Goal: Task Accomplishment & Management: Complete application form

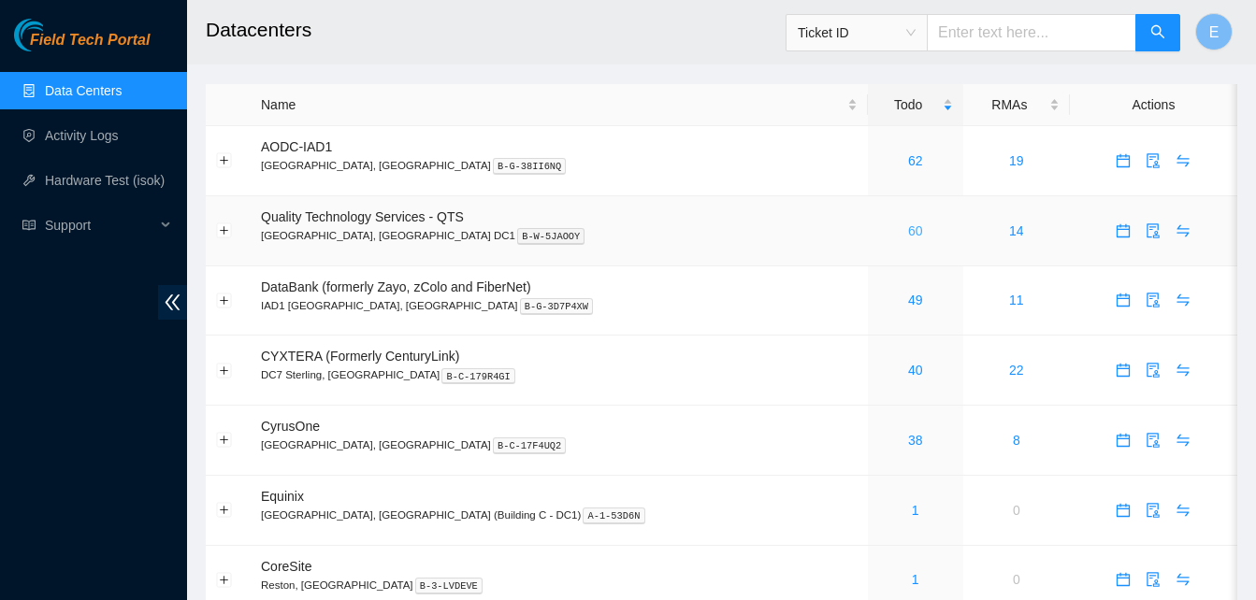
click at [908, 235] on link "60" at bounding box center [915, 230] width 15 height 15
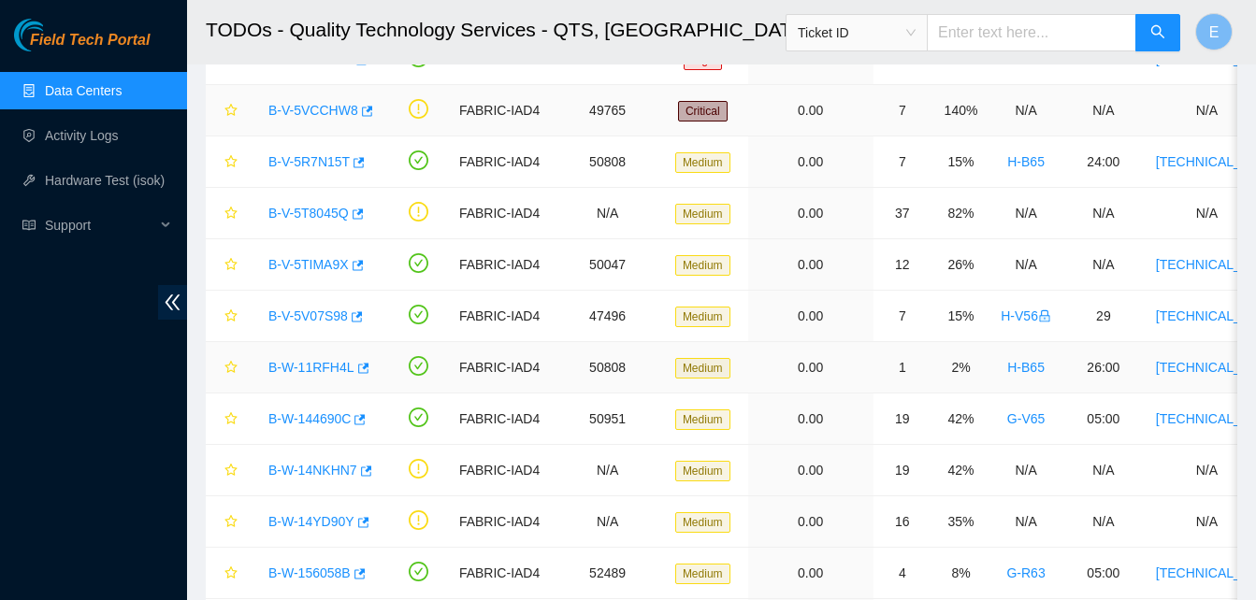
scroll to position [271, 0]
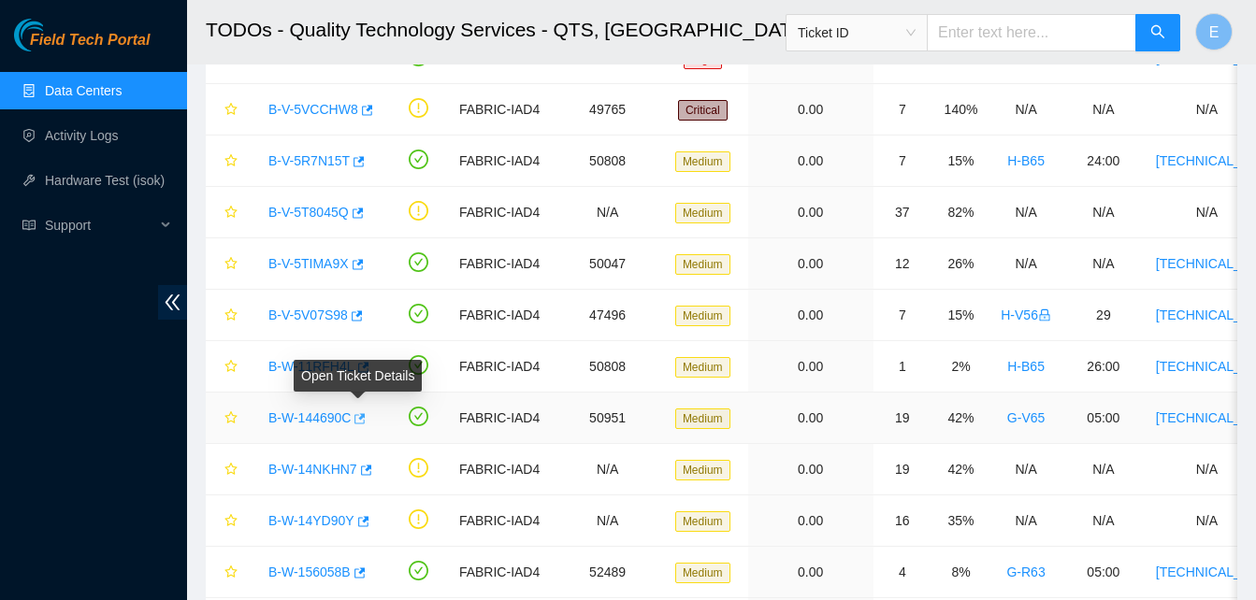
click at [354, 416] on icon "button" at bounding box center [358, 418] width 13 height 13
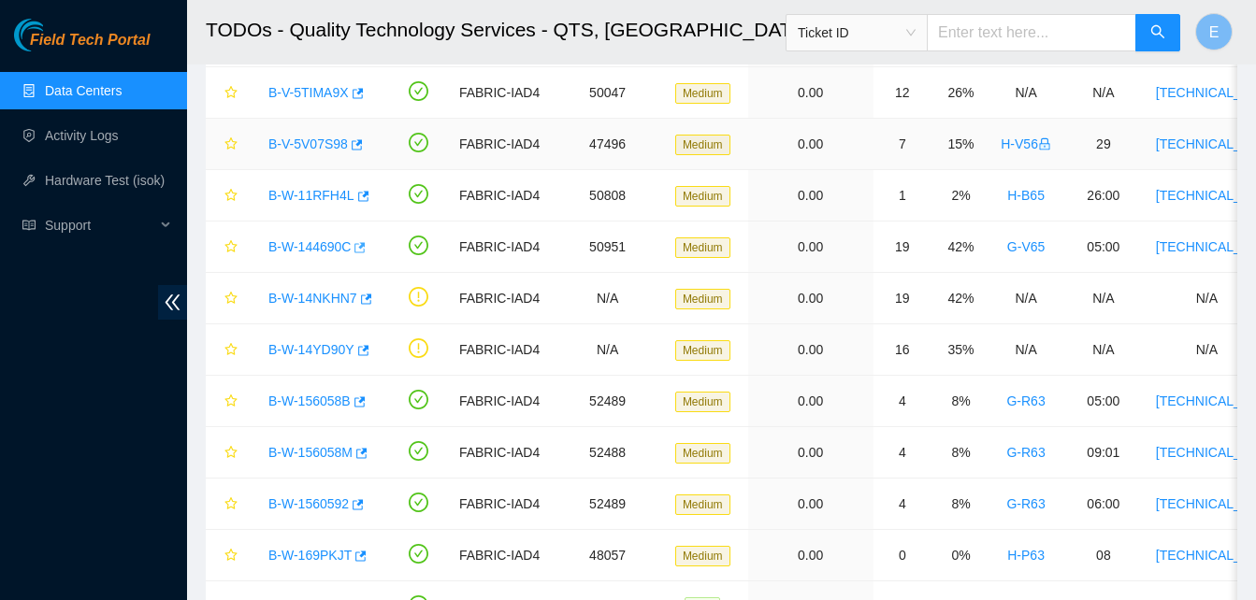
scroll to position [443, 0]
click at [358, 404] on icon "button" at bounding box center [358, 401] width 13 height 13
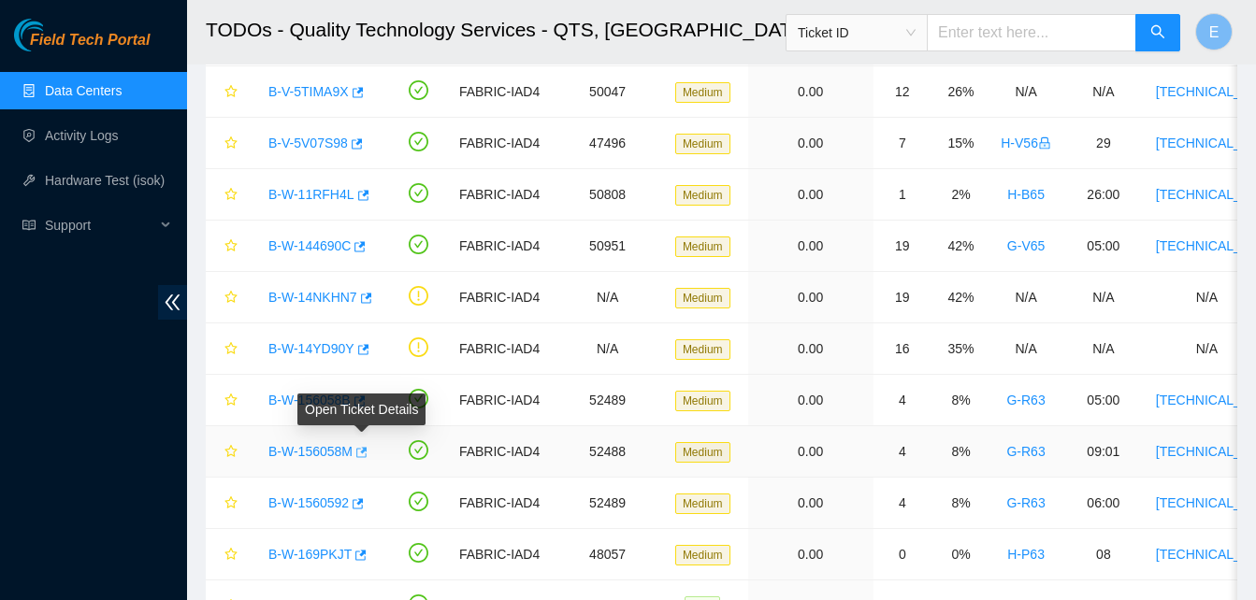
click at [356, 446] on icon "button" at bounding box center [359, 452] width 13 height 13
click at [249, 179] on td "B-W-11RFH4L" at bounding box center [318, 194] width 138 height 51
click at [132, 182] on link "Hardware Test (isok)" at bounding box center [105, 180] width 120 height 15
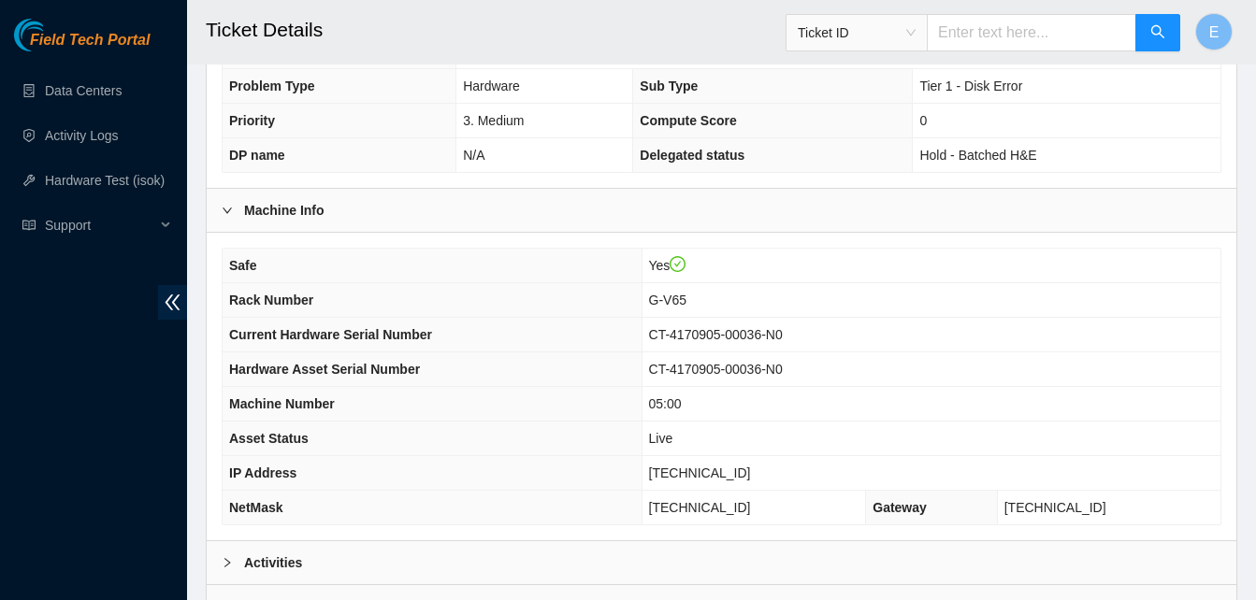
scroll to position [669, 0]
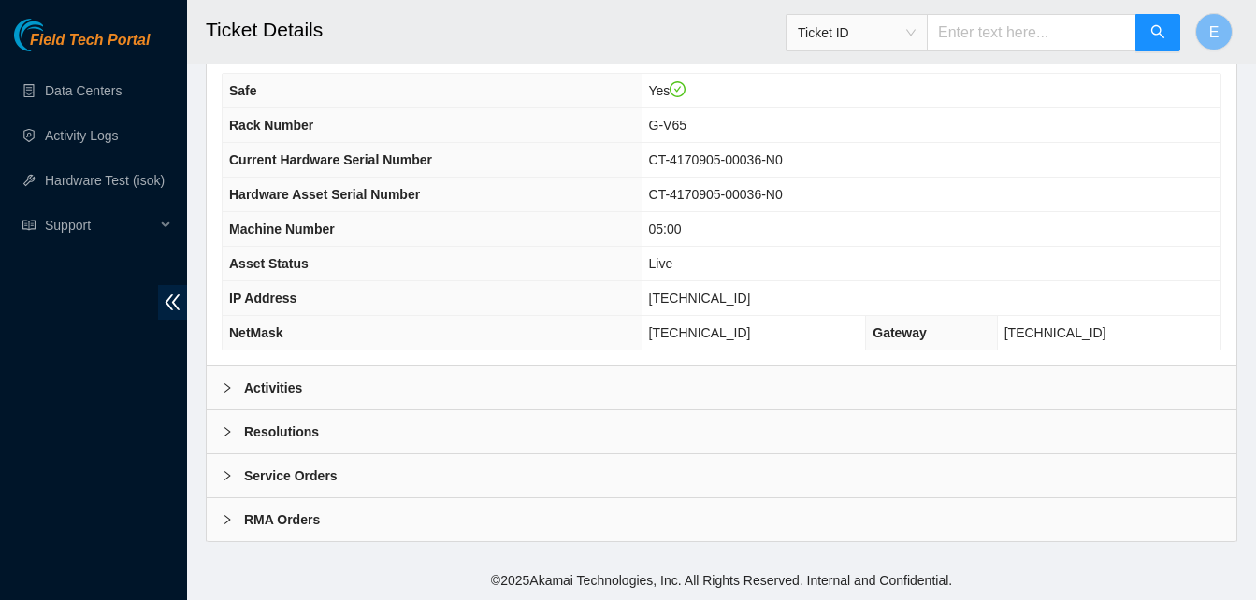
click at [258, 389] on b "Activities" at bounding box center [273, 388] width 58 height 21
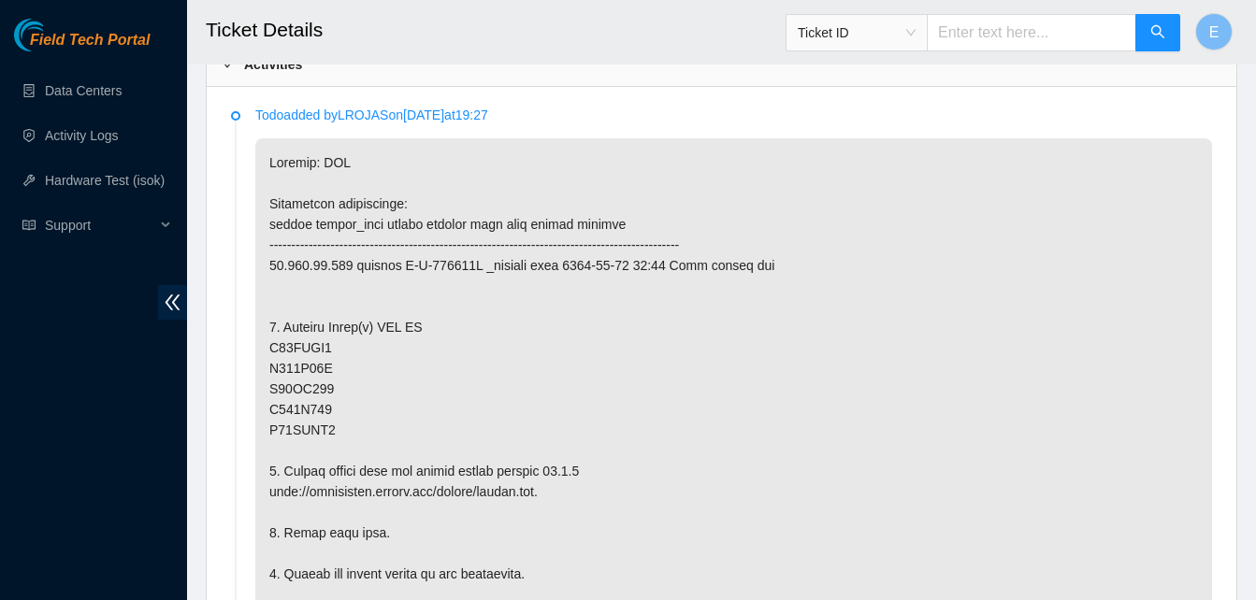
scroll to position [993, 0]
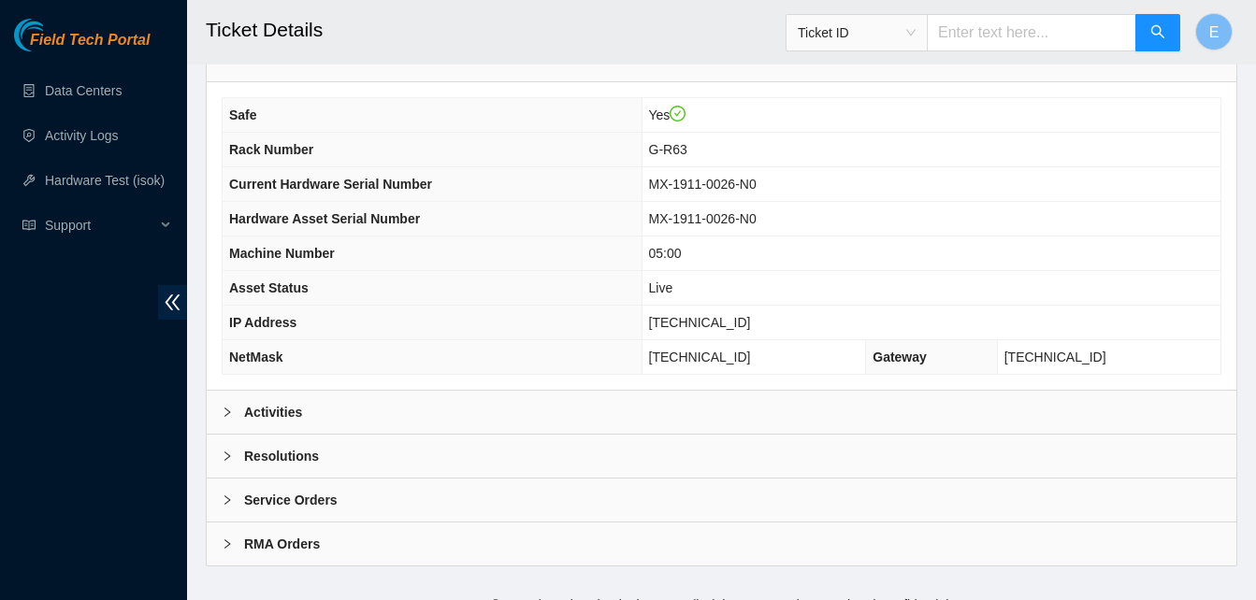
scroll to position [669, 0]
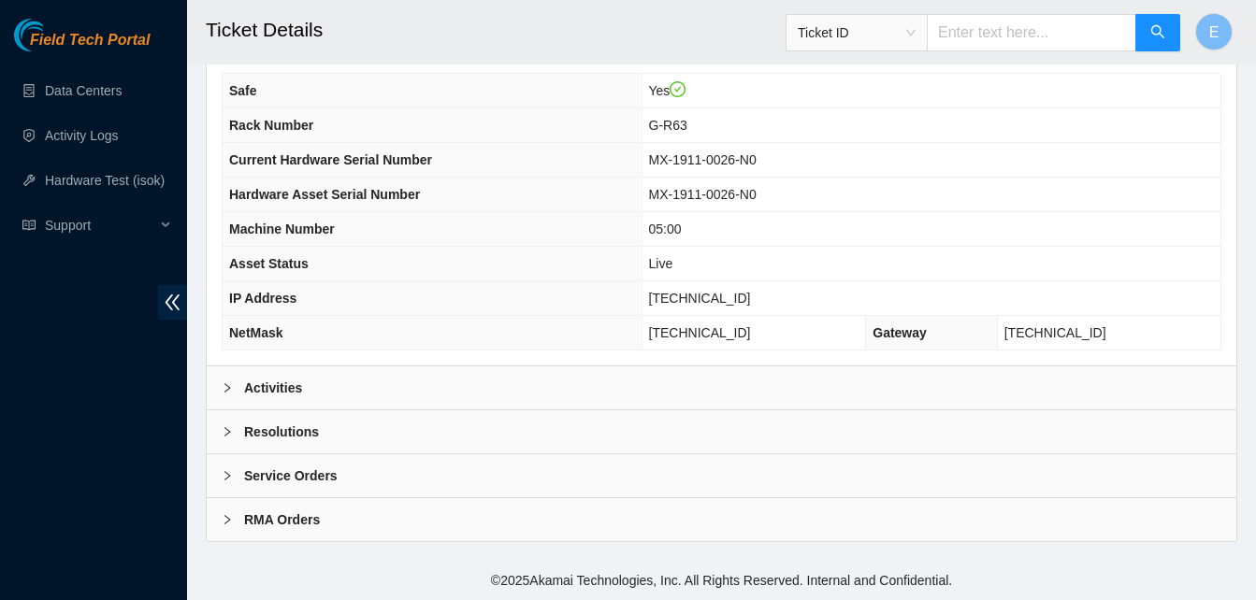
click at [275, 387] on b "Activities" at bounding box center [273, 388] width 58 height 21
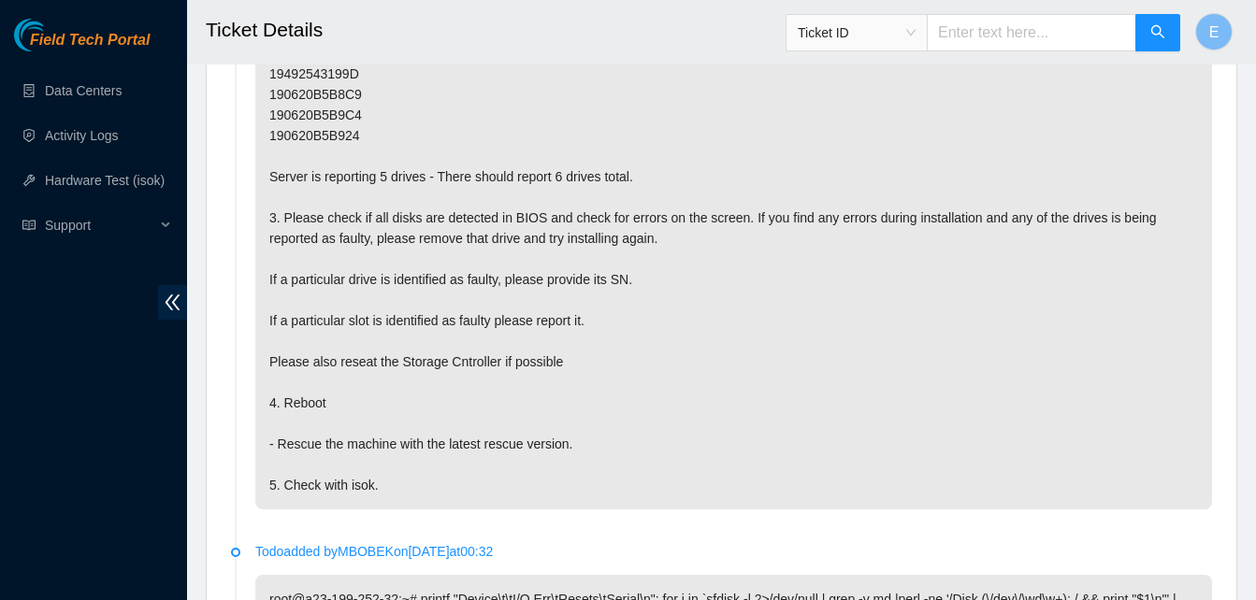
scroll to position [1232, 0]
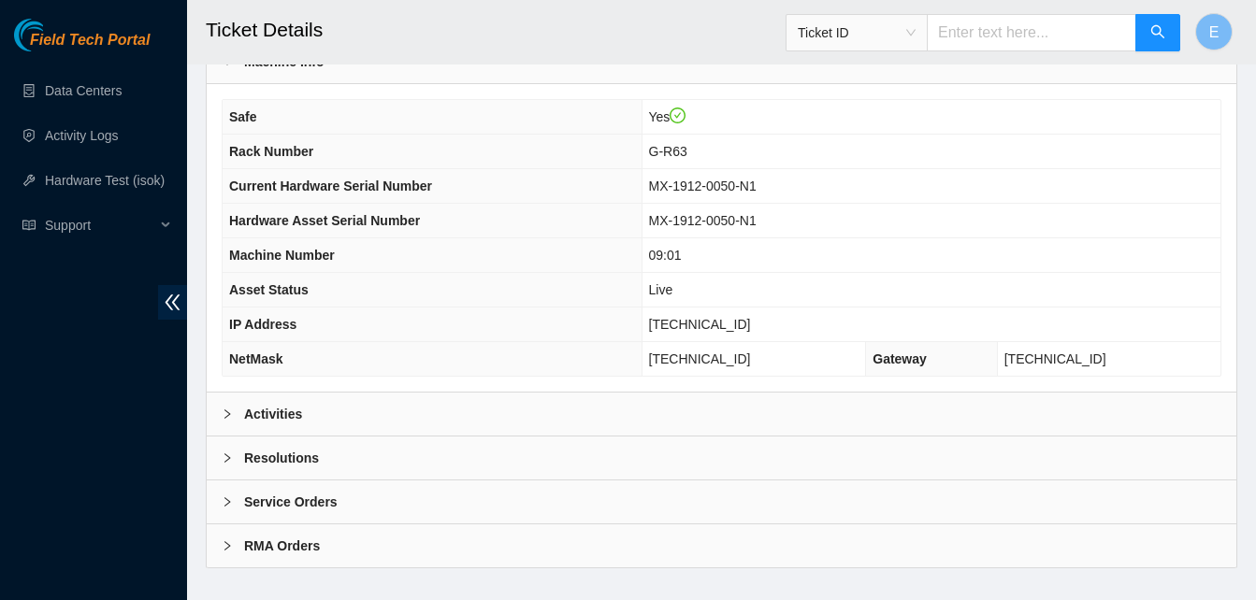
scroll to position [644, 0]
click at [286, 415] on b "Activities" at bounding box center [273, 412] width 58 height 21
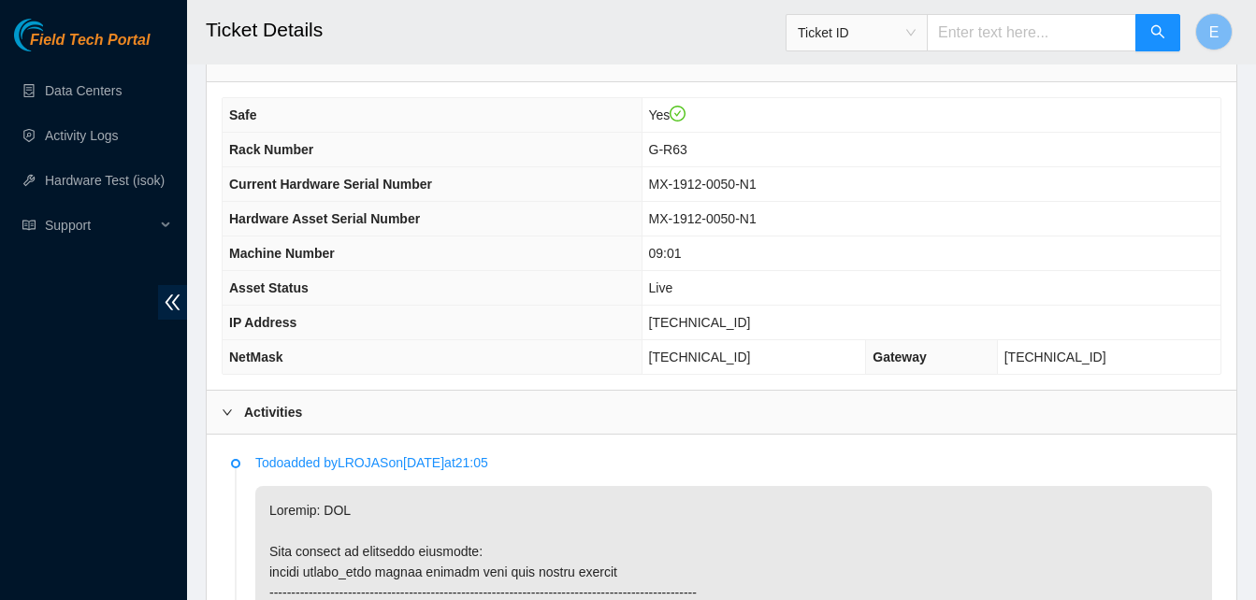
click at [286, 415] on b "Activities" at bounding box center [273, 412] width 58 height 21
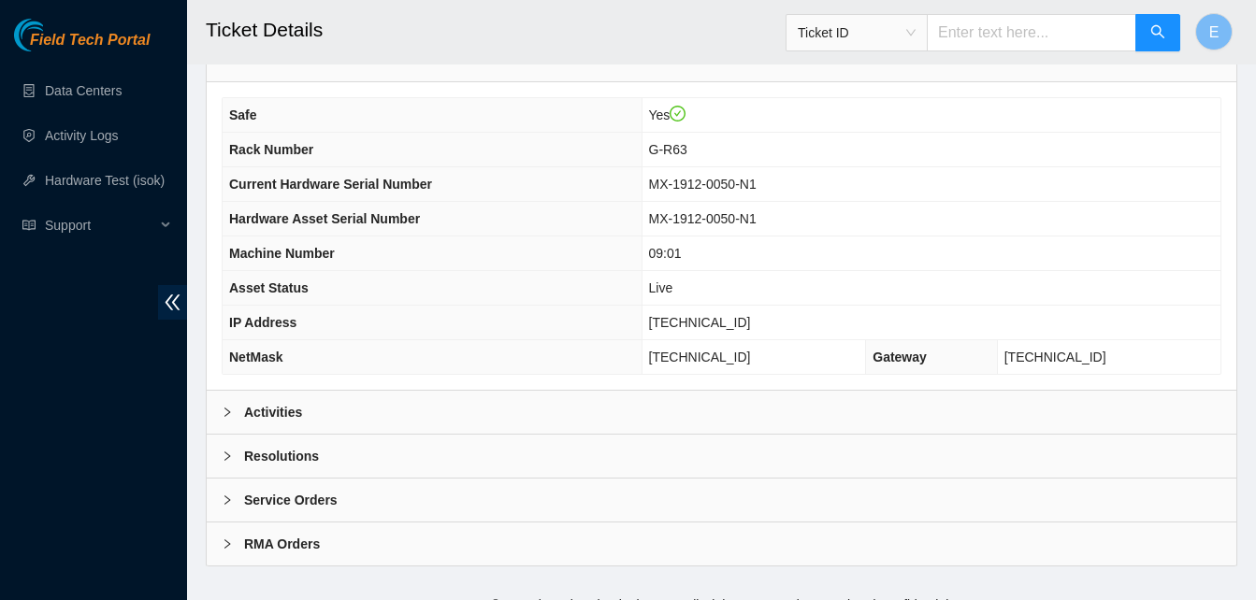
click at [286, 415] on b "Activities" at bounding box center [273, 412] width 58 height 21
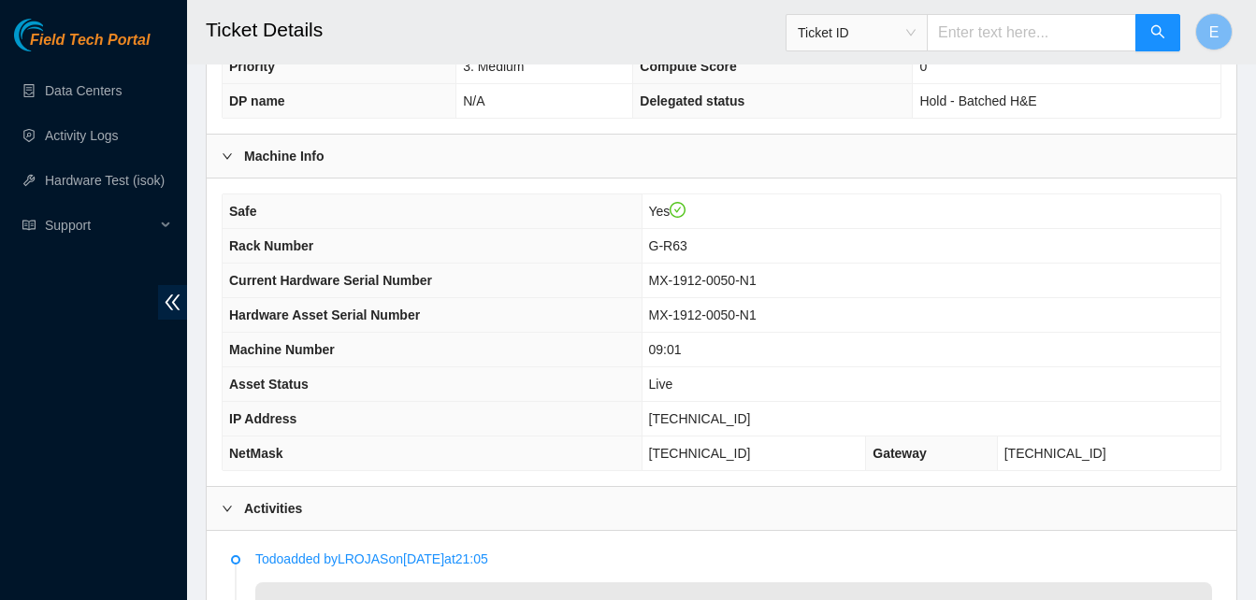
scroll to position [547, 0]
drag, startPoint x: 683, startPoint y: 422, endPoint x: 754, endPoint y: 421, distance: 70.1
click at [751, 421] on span "[TECHNICAL_ID]" at bounding box center [700, 419] width 102 height 15
copy span "[TECHNICAL_ID]"
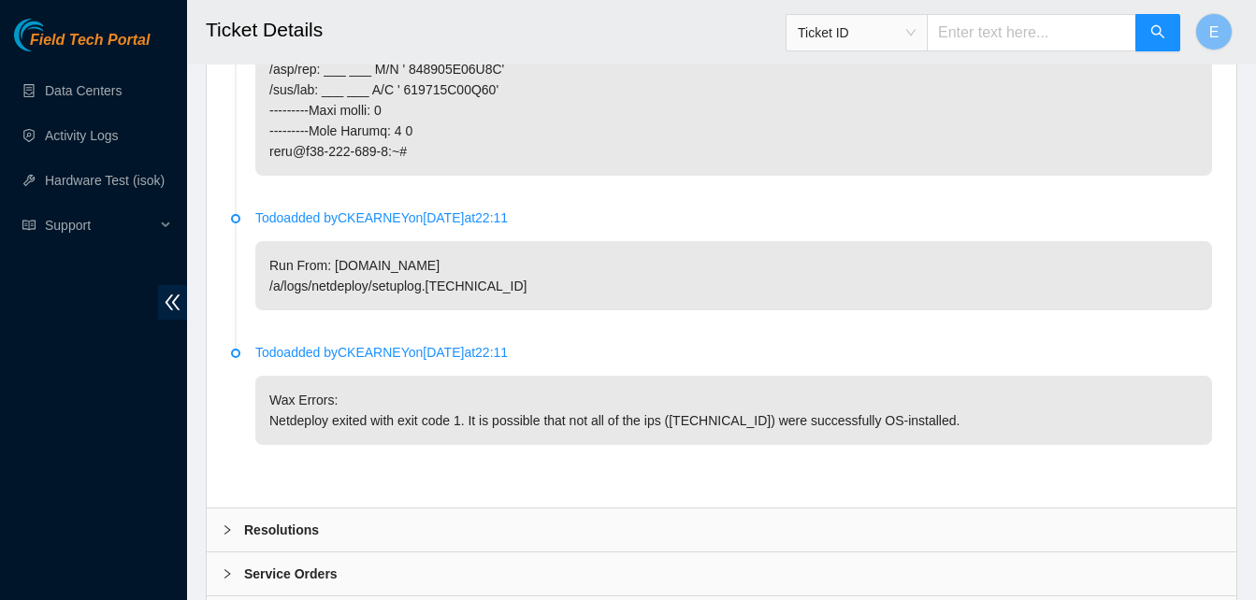
scroll to position [3850, 0]
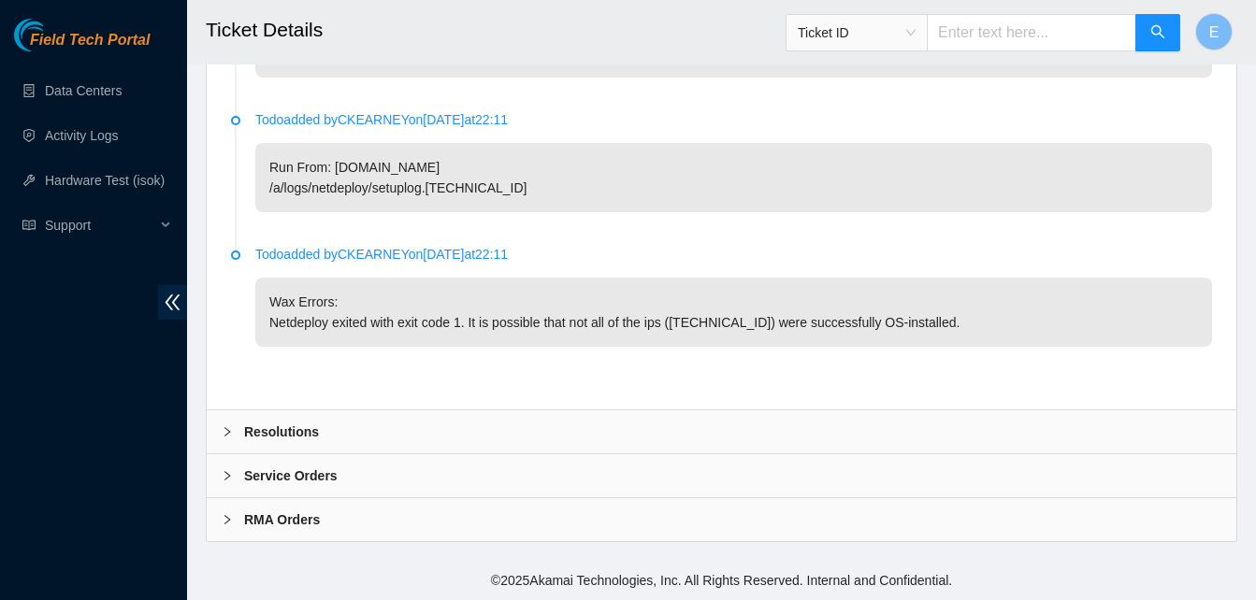
click at [275, 423] on b "Resolutions" at bounding box center [281, 432] width 75 height 21
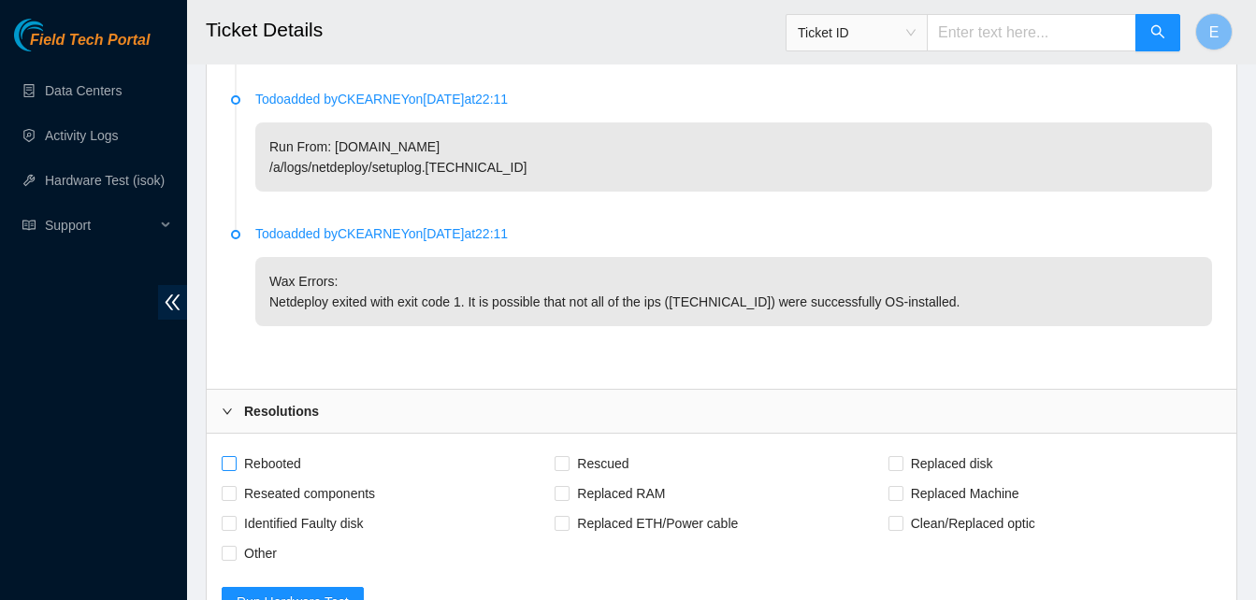
click at [229, 469] on input "Rebooted" at bounding box center [228, 462] width 13 height 13
checkbox input "true"
click at [563, 469] on input "Rescued" at bounding box center [560, 462] width 13 height 13
checkbox input "true"
click at [901, 471] on span at bounding box center [895, 463] width 15 height 15
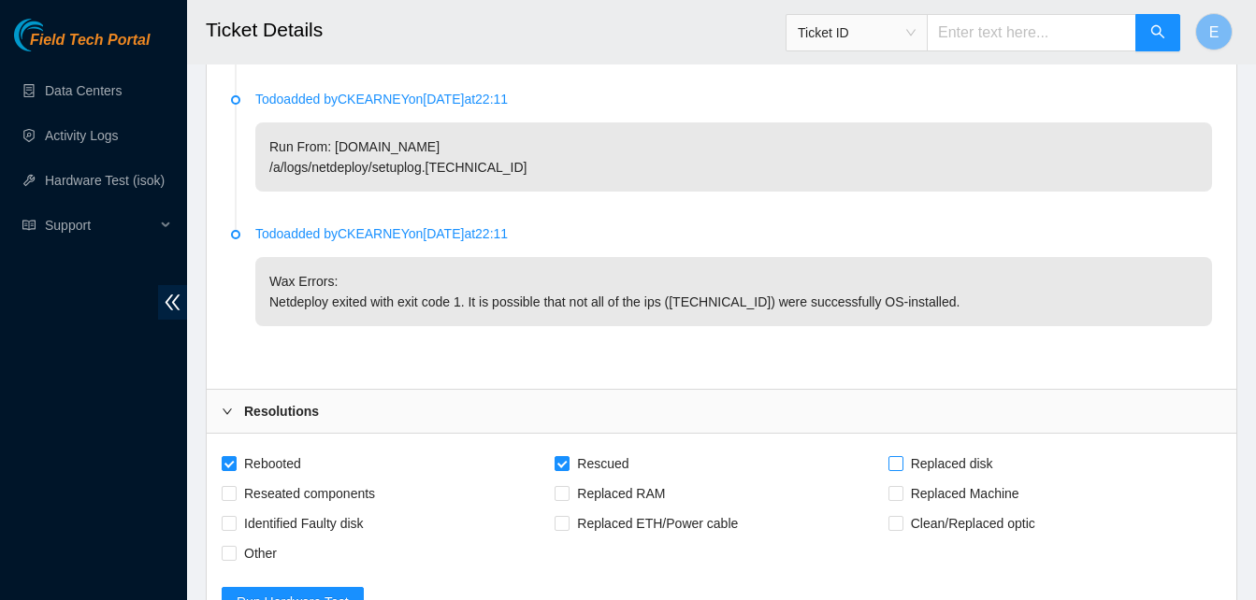
click at [901, 469] on input "Replaced disk" at bounding box center [894, 462] width 13 height 13
checkbox input "true"
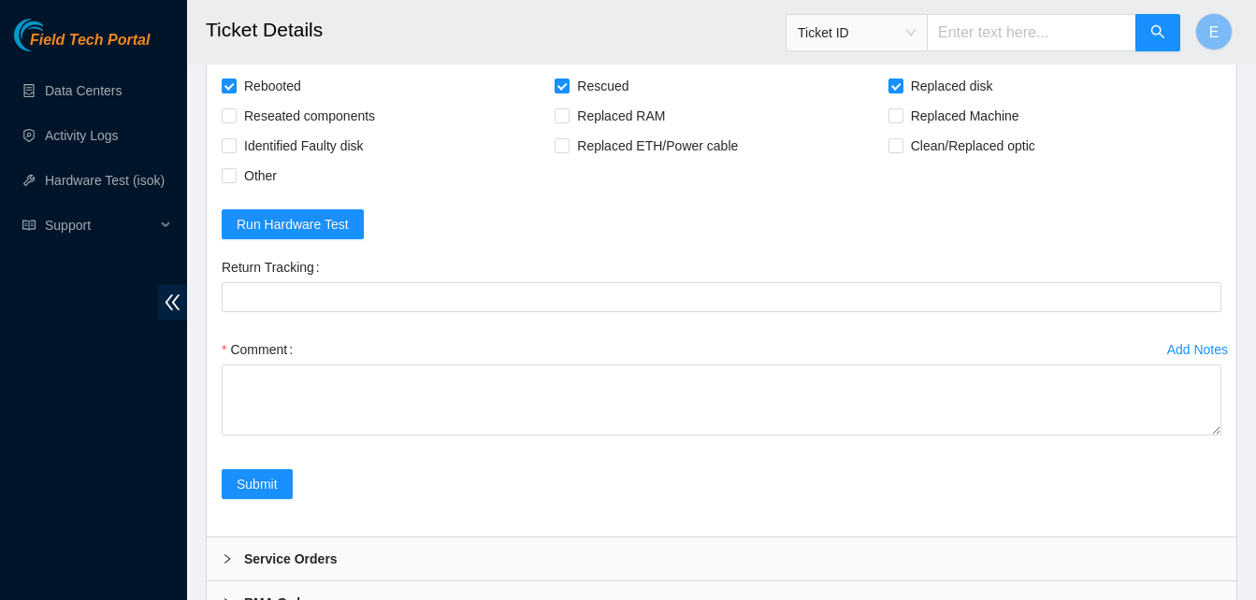
scroll to position [4229, 0]
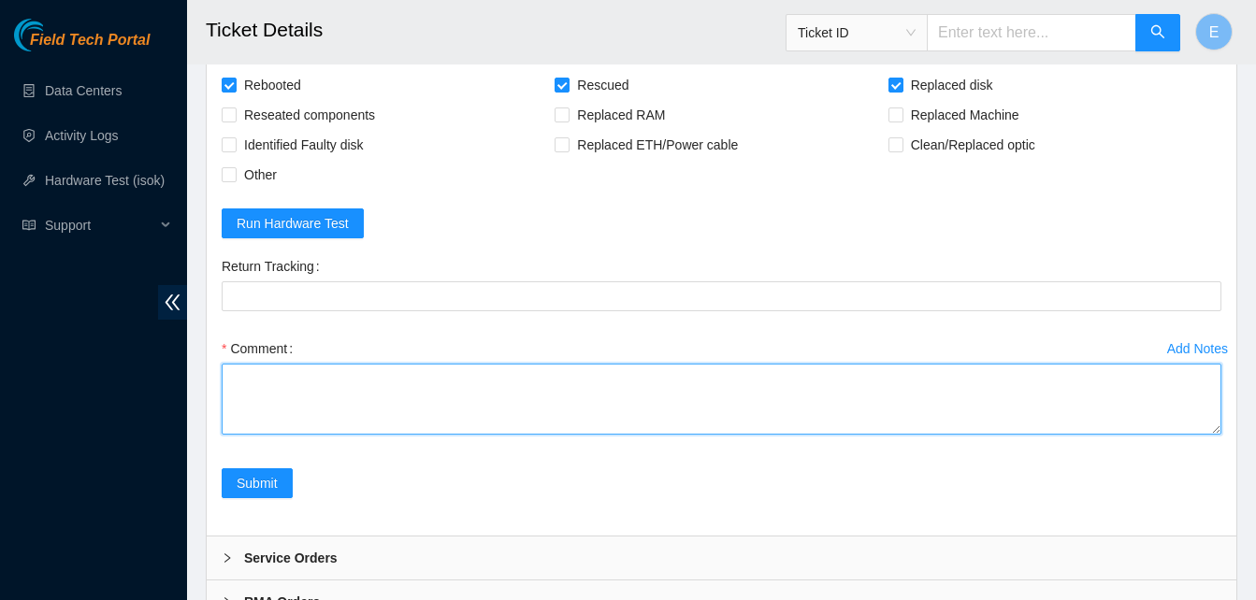
click at [343, 416] on textarea "Comment" at bounding box center [721, 399] width 999 height 71
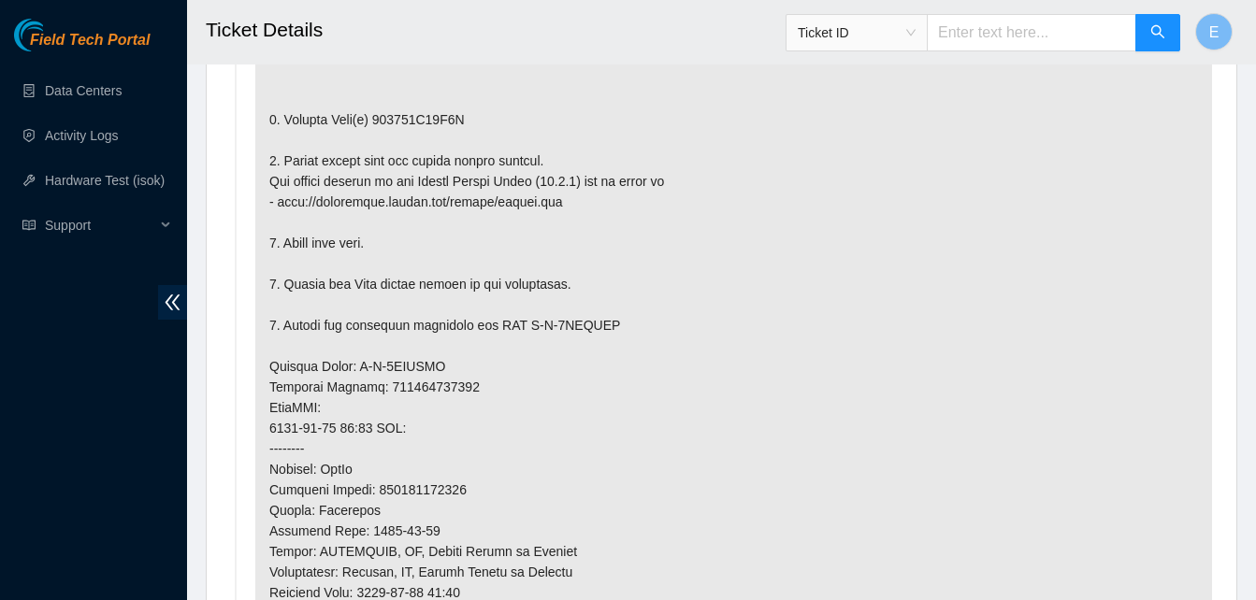
scroll to position [1240, 0]
drag, startPoint x: 375, startPoint y: 120, endPoint x: 459, endPoint y: 125, distance: 84.3
click at [459, 125] on p at bounding box center [733, 388] width 956 height 995
copy p "190620B71C8E"
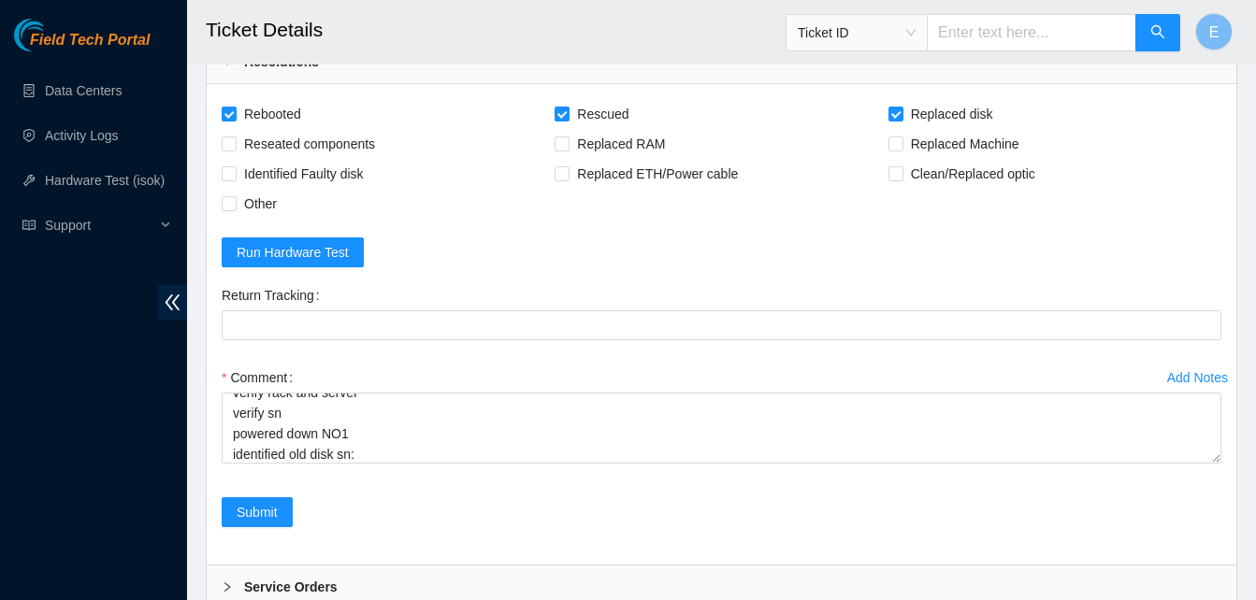
scroll to position [4202, 0]
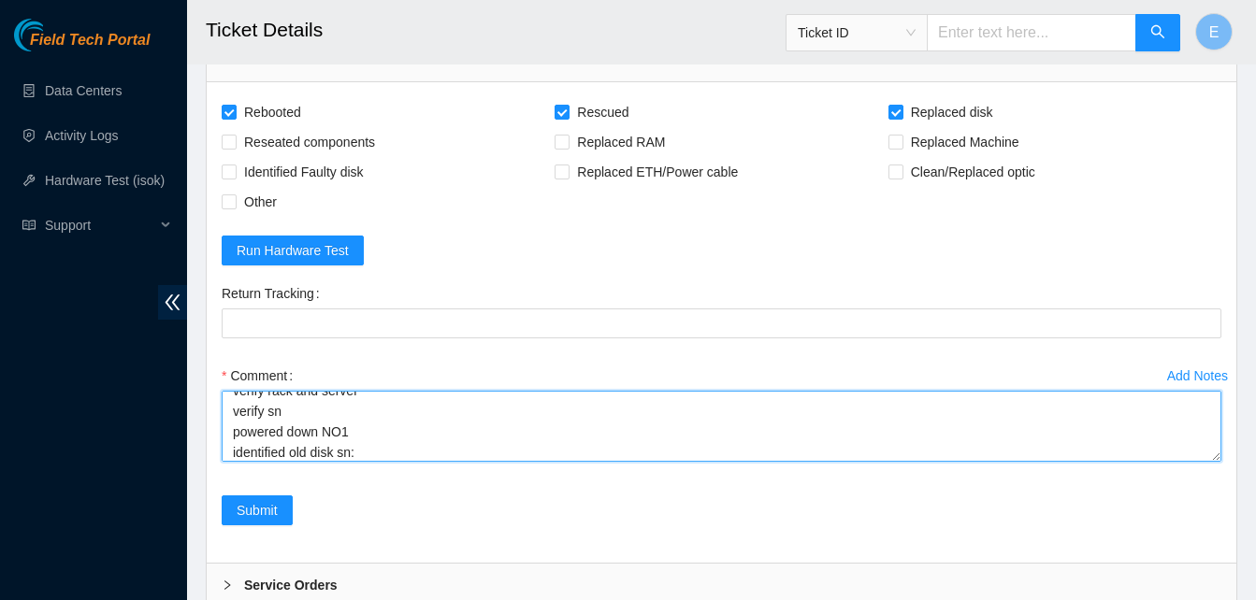
click at [367, 462] on textarea "verify rack and server verify sn powered down NO1 identified old disk sn:" at bounding box center [721, 426] width 999 height 71
paste textarea "190620B71C8E"
paste textarea "337859 17-09-2025 09:37:04 23.199.252.5 FAILED Result Detail Message Ticket ID …"
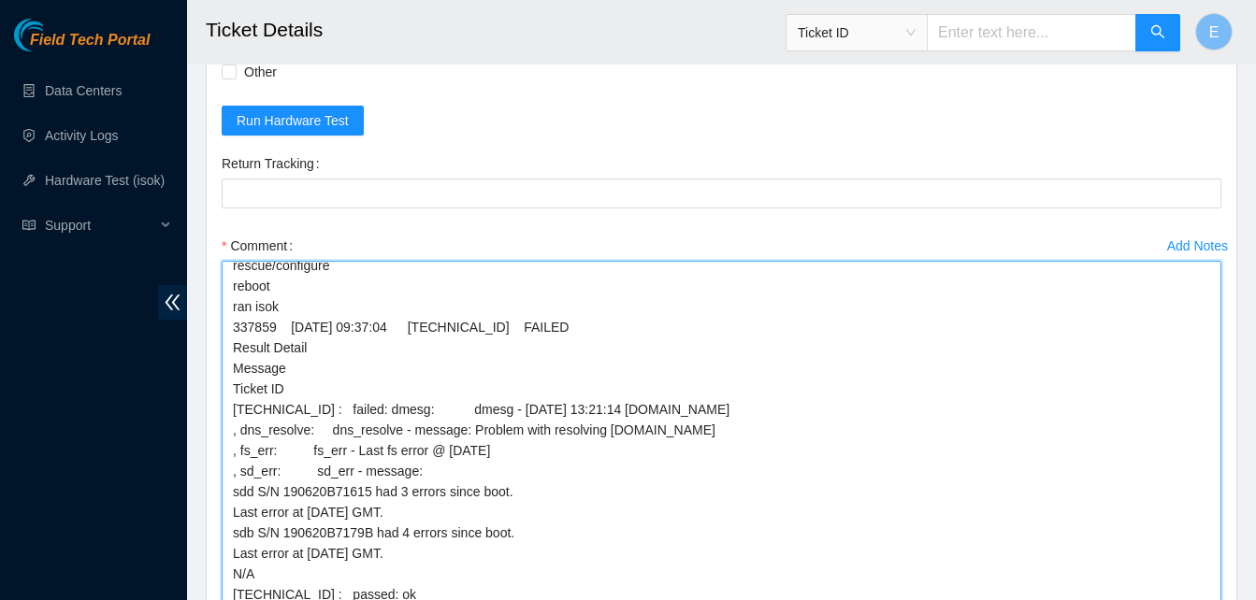
scroll to position [131, 0]
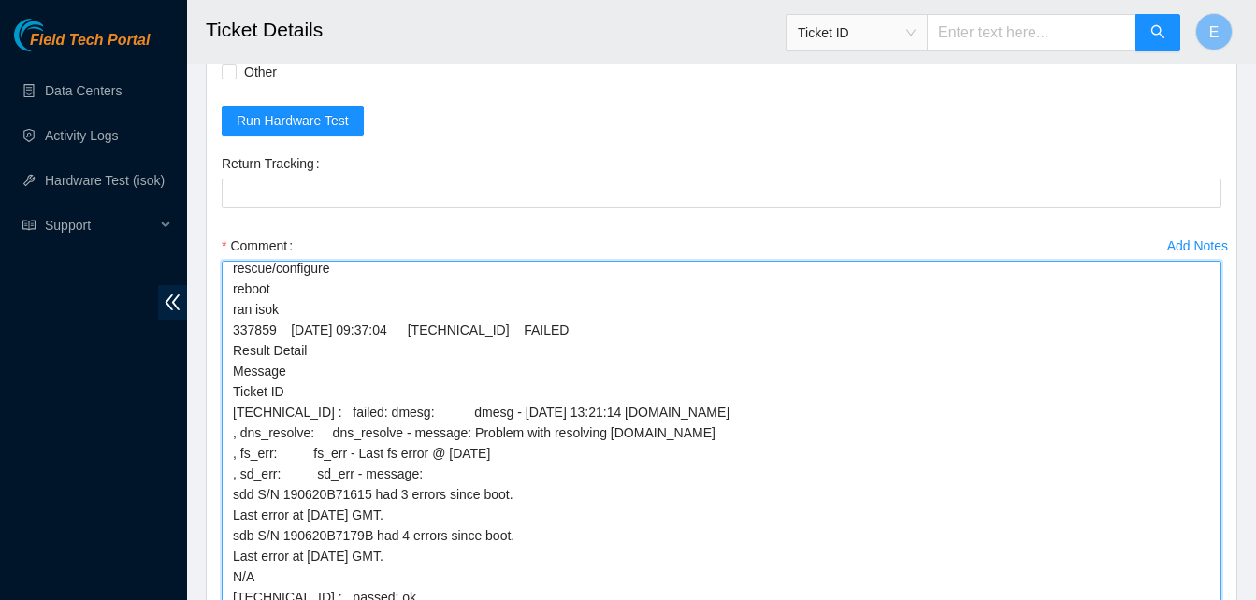
drag, startPoint x: 1215, startPoint y: 347, endPoint x: 1238, endPoint y: 646, distance: 300.0
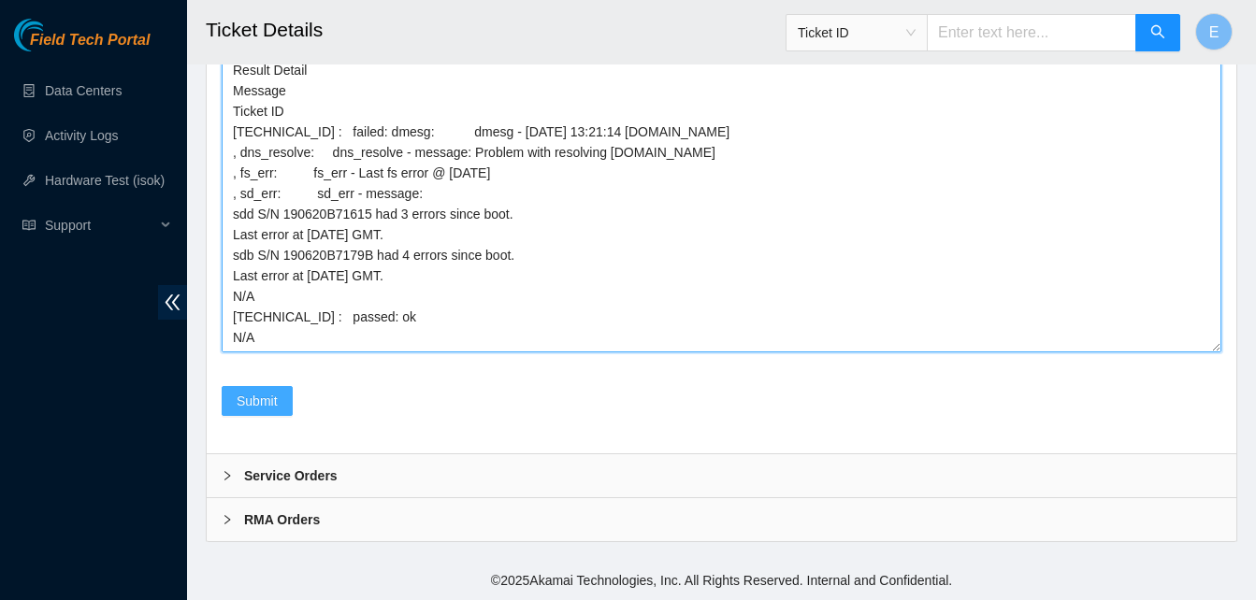
type textarea "verify rack and server verify sn powered down NO1 identified old disk sn: 19062…"
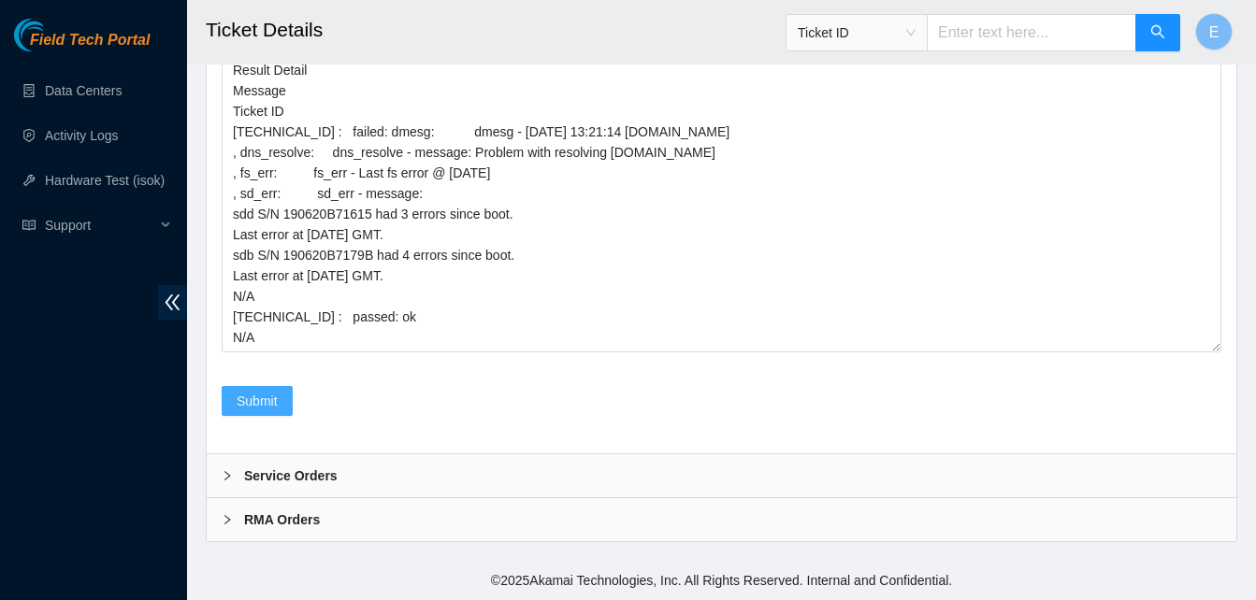
click at [272, 399] on span "Submit" at bounding box center [257, 401] width 41 height 21
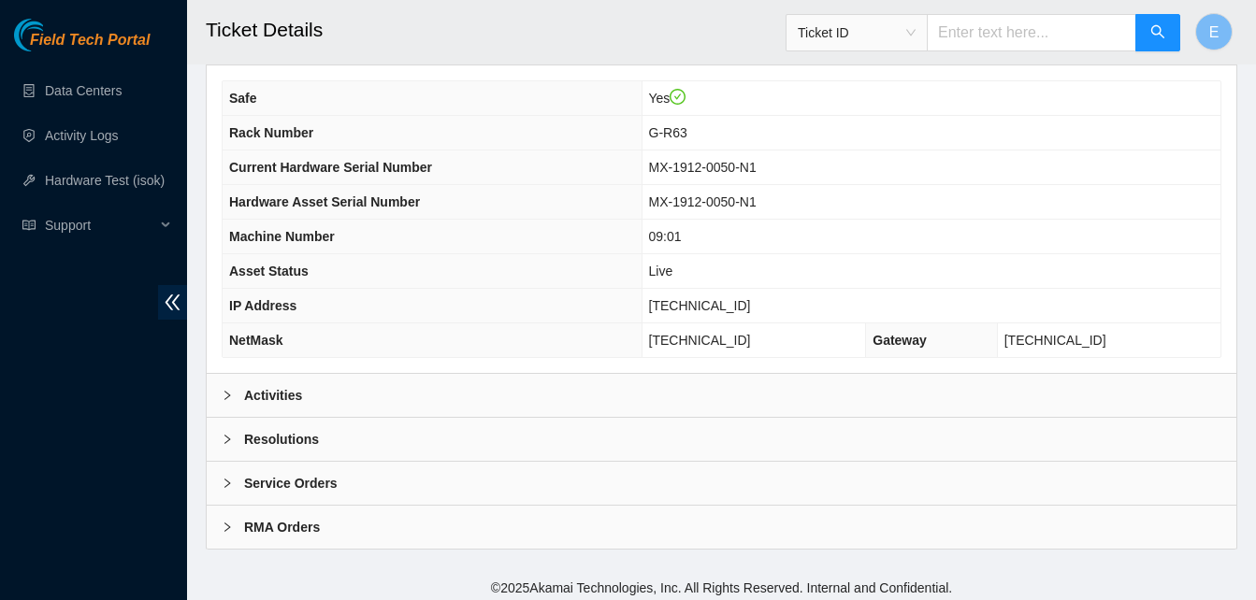
scroll to position [669, 0]
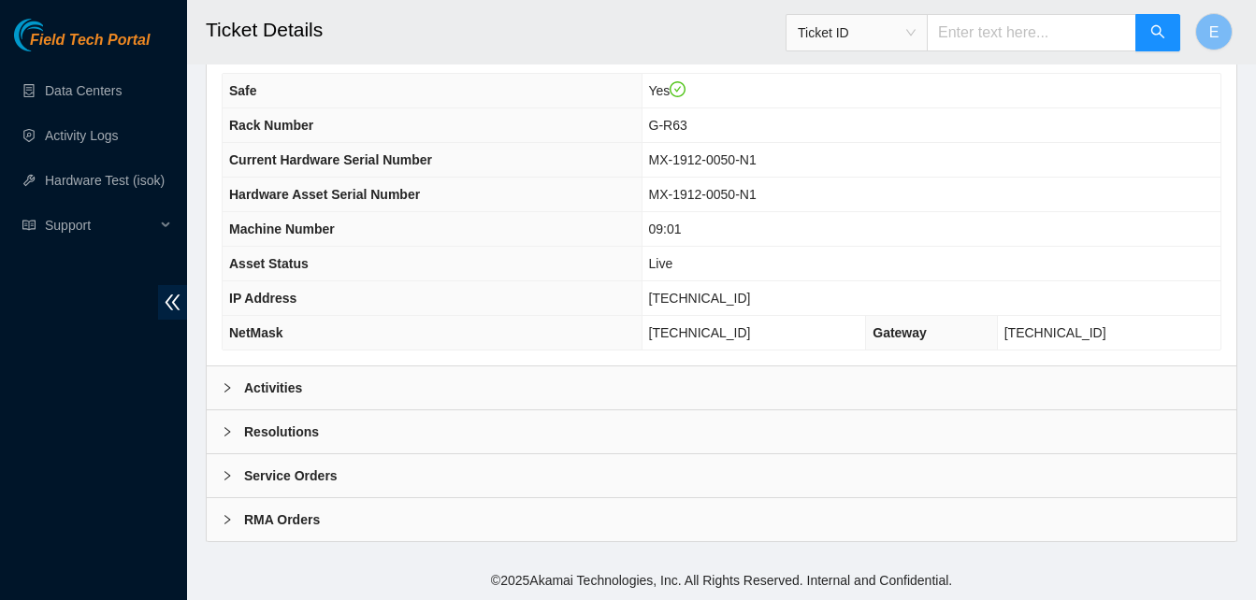
click at [278, 386] on b "Activities" at bounding box center [273, 388] width 58 height 21
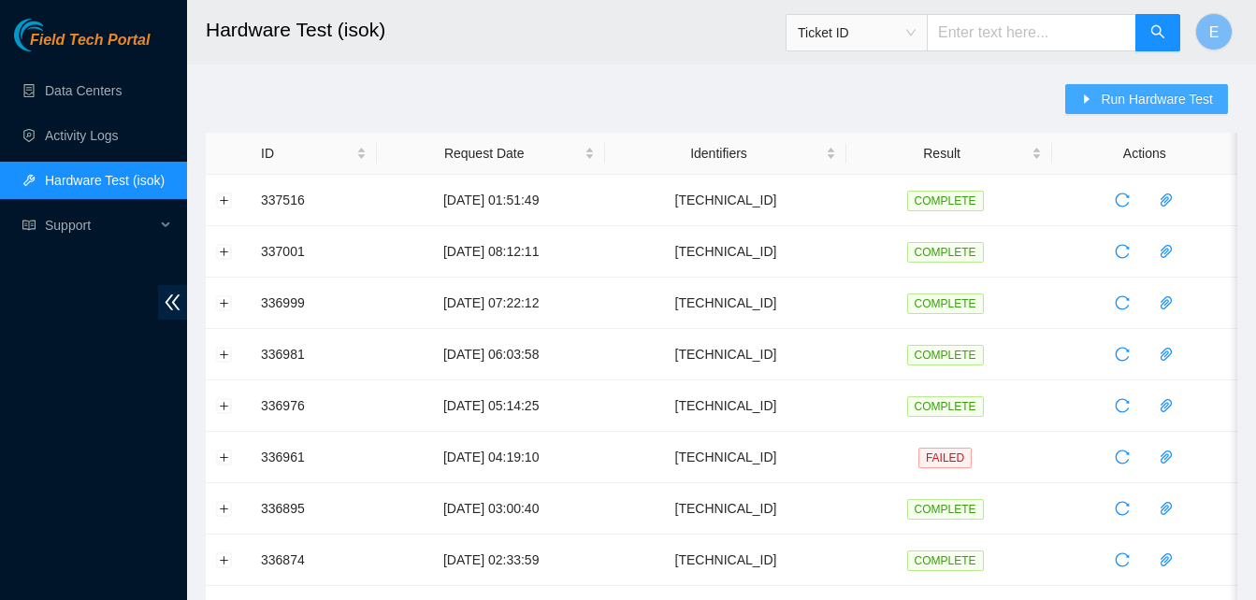
click at [1125, 98] on span "Run Hardware Test" at bounding box center [1156, 99] width 112 height 21
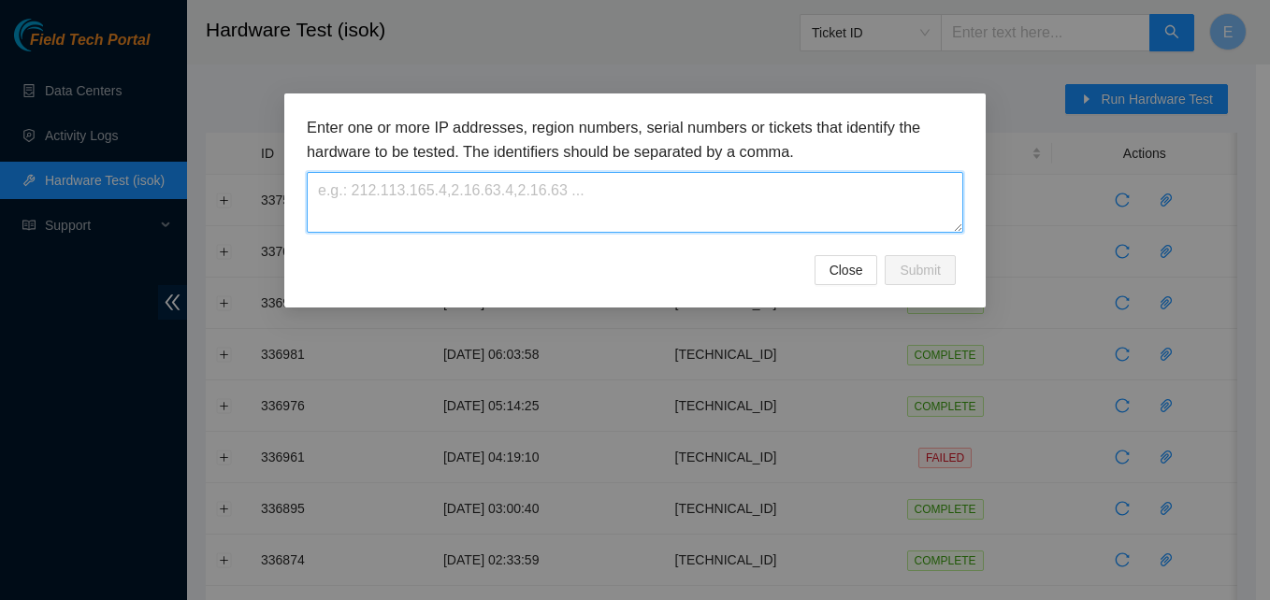
click at [719, 194] on textarea at bounding box center [635, 202] width 656 height 61
paste textarea "[TECHNICAL_ID]"
type textarea "[TECHNICAL_ID]"
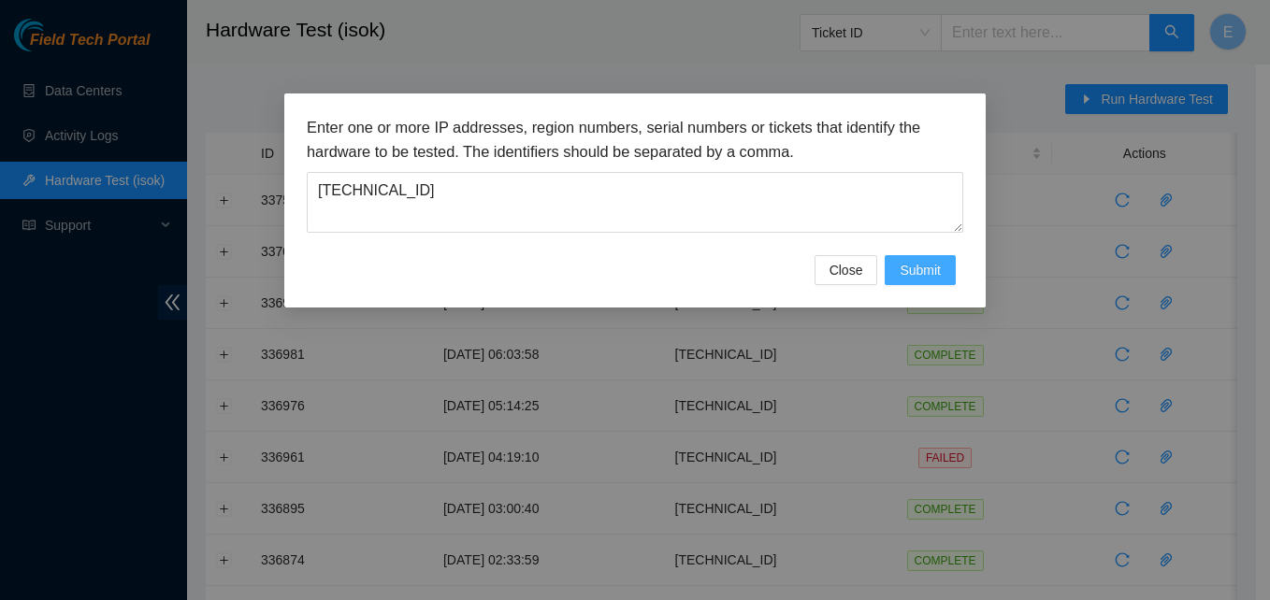
click at [902, 275] on span "Submit" at bounding box center [919, 270] width 41 height 21
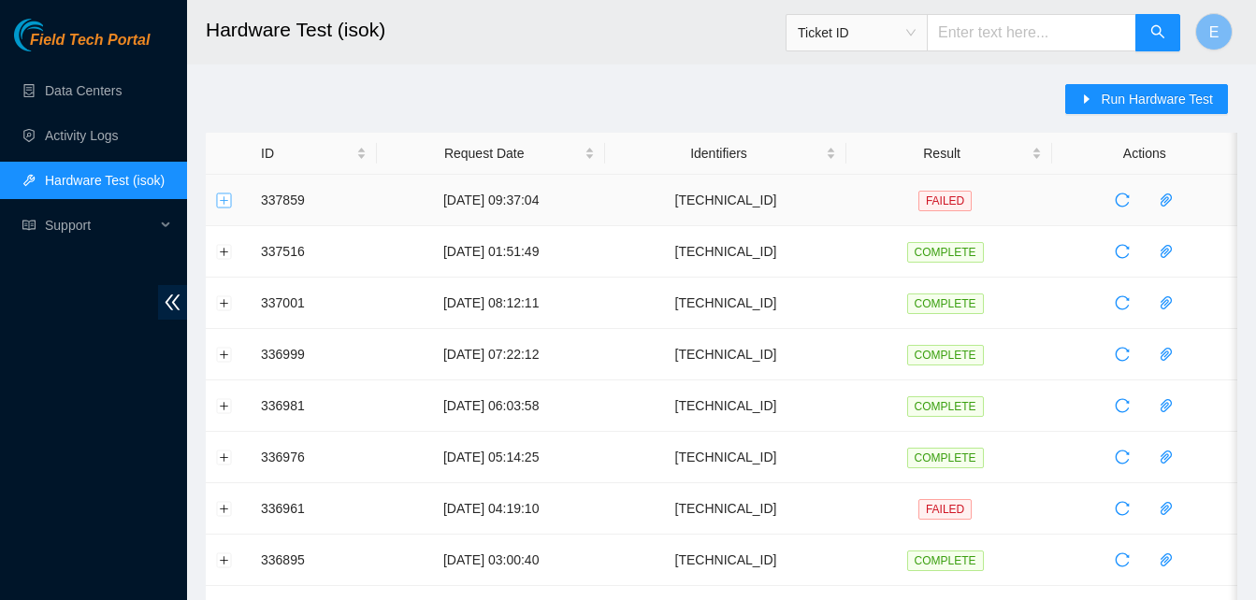
click at [226, 201] on button "Expand row" at bounding box center [224, 200] width 15 height 15
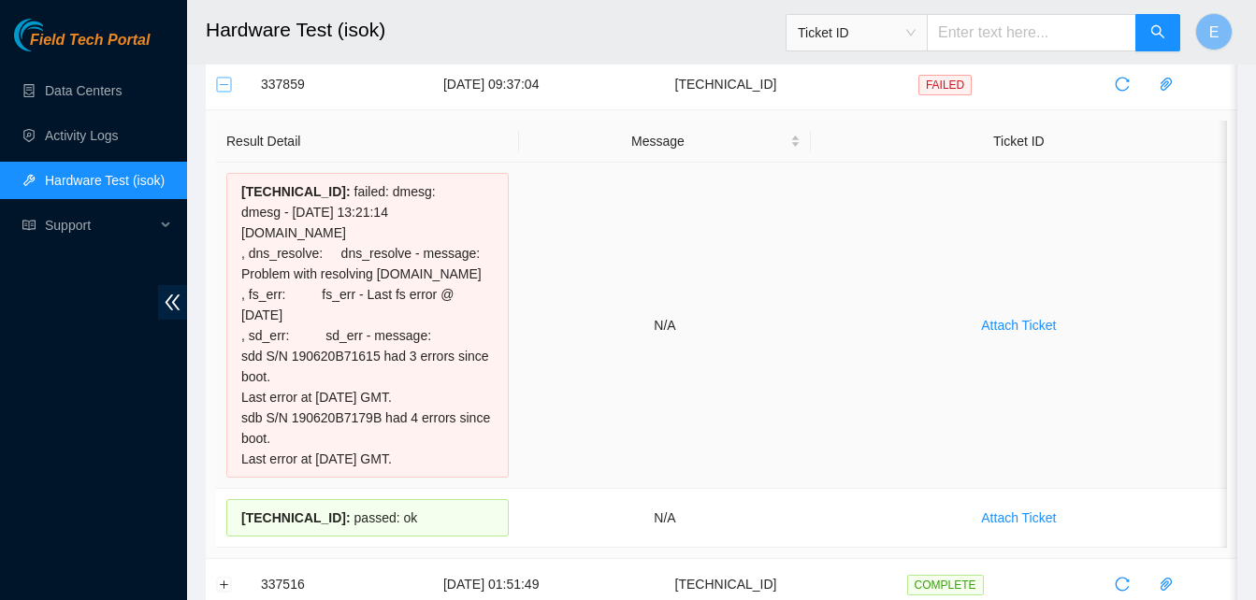
scroll to position [112, 0]
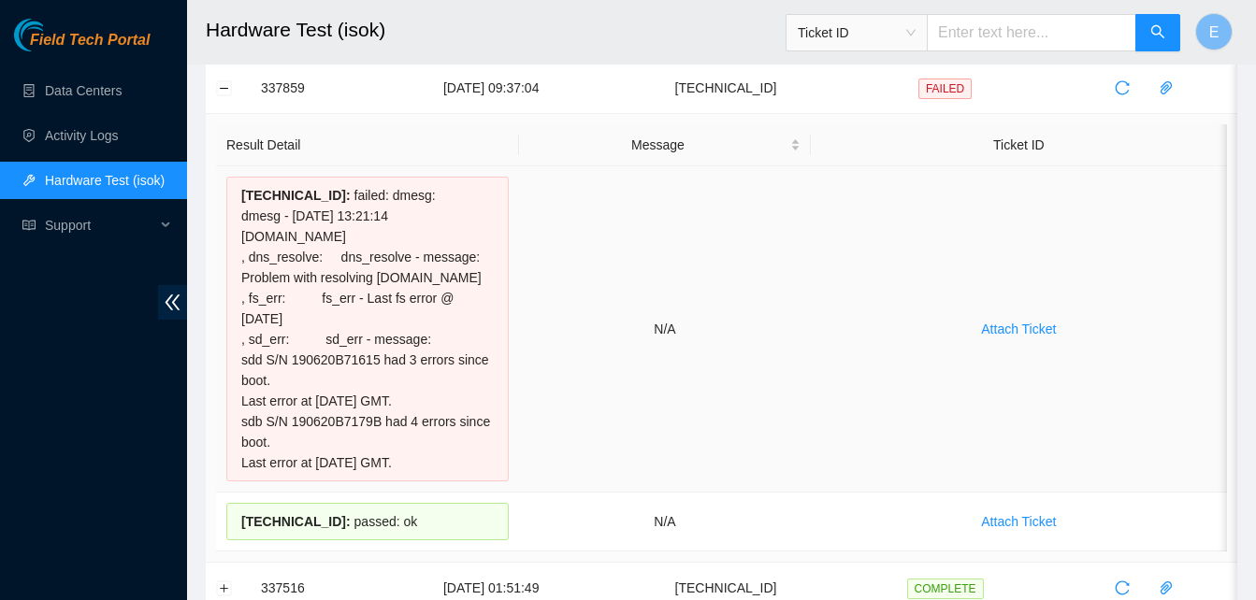
drag, startPoint x: 257, startPoint y: 90, endPoint x: 388, endPoint y: 505, distance: 435.3
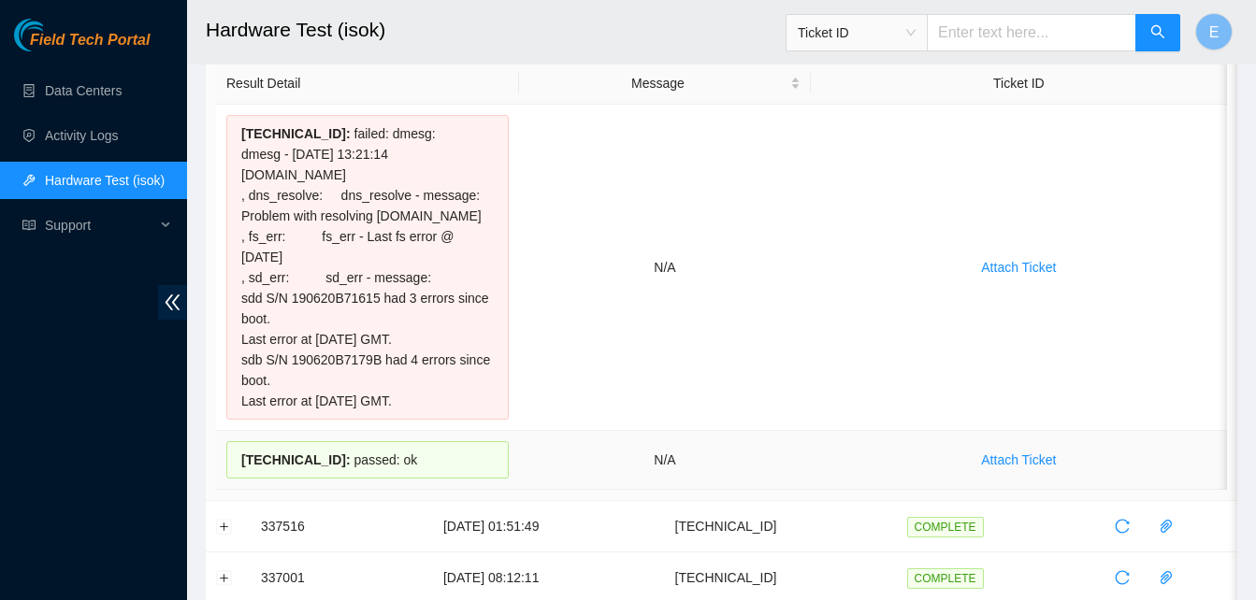
click at [384, 479] on div "[TECHNICAL_ID] : passed: ok" at bounding box center [367, 459] width 282 height 37
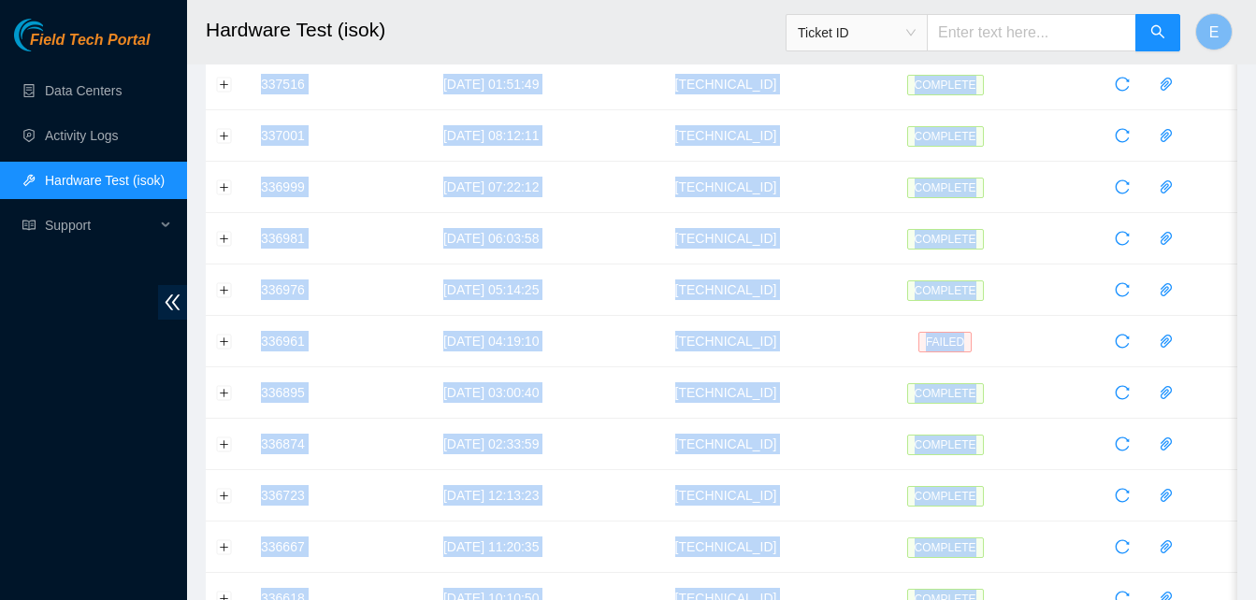
scroll to position [1211, 0]
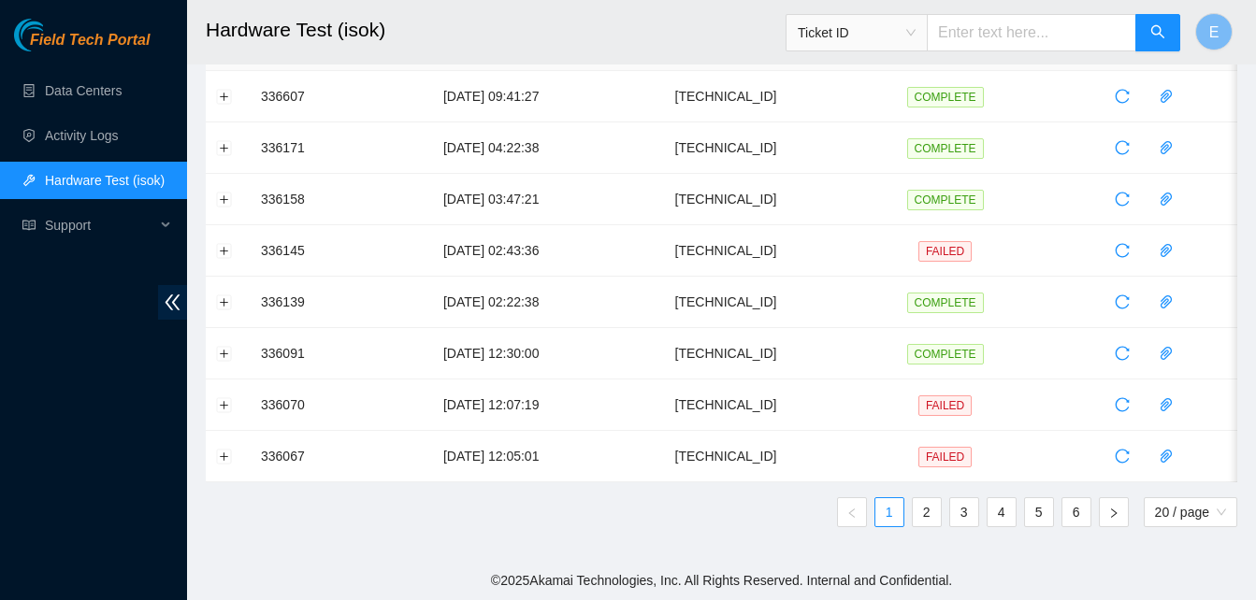
drag, startPoint x: 259, startPoint y: 197, endPoint x: 427, endPoint y: 62, distance: 216.1
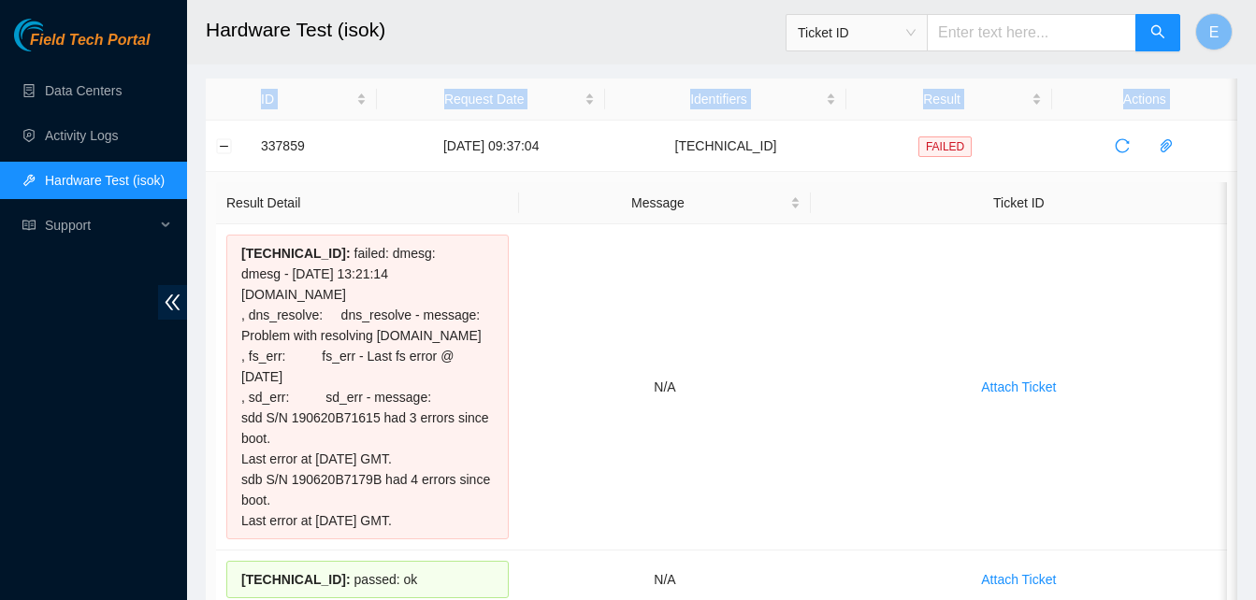
scroll to position [0, 0]
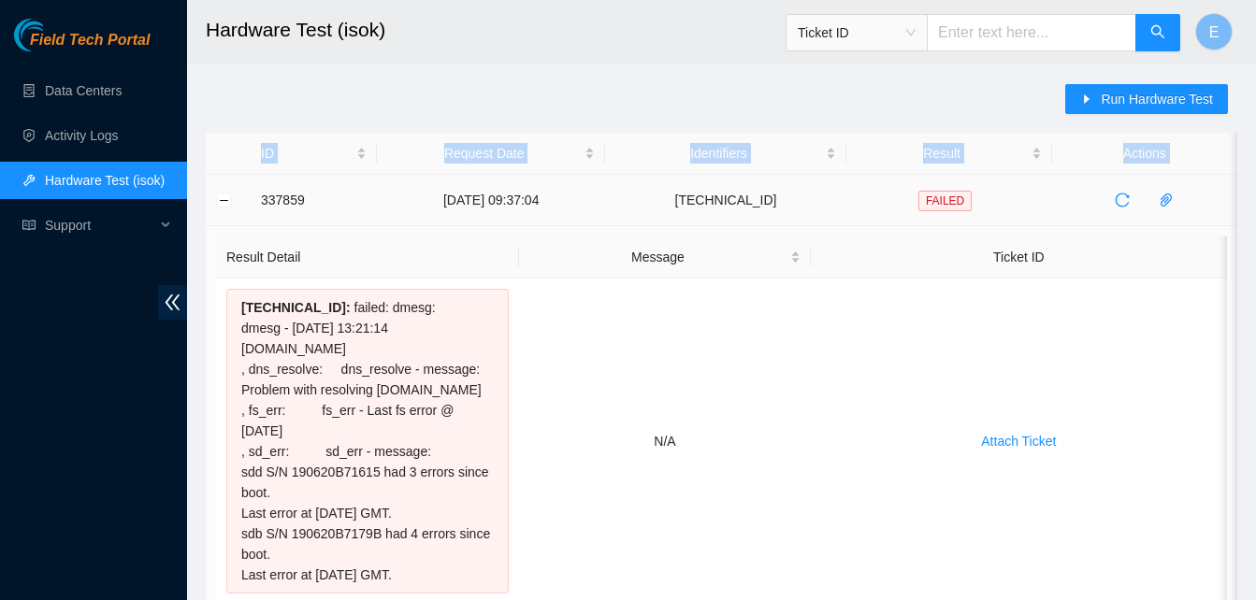
click at [256, 180] on td "337859" at bounding box center [314, 200] width 126 height 51
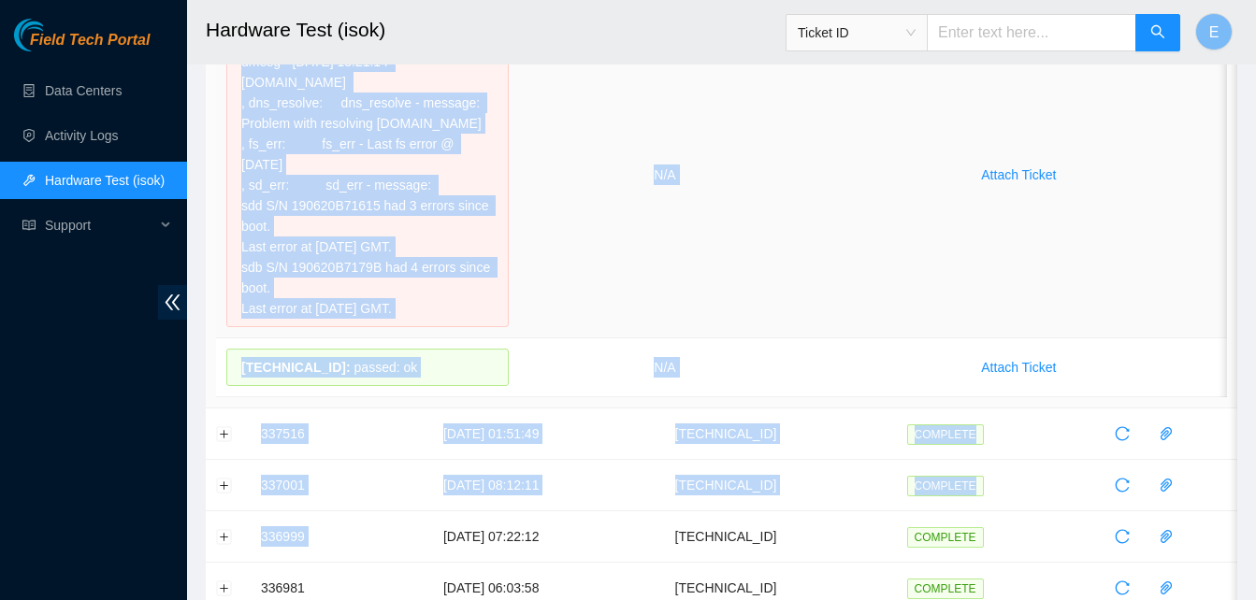
scroll to position [317, 0]
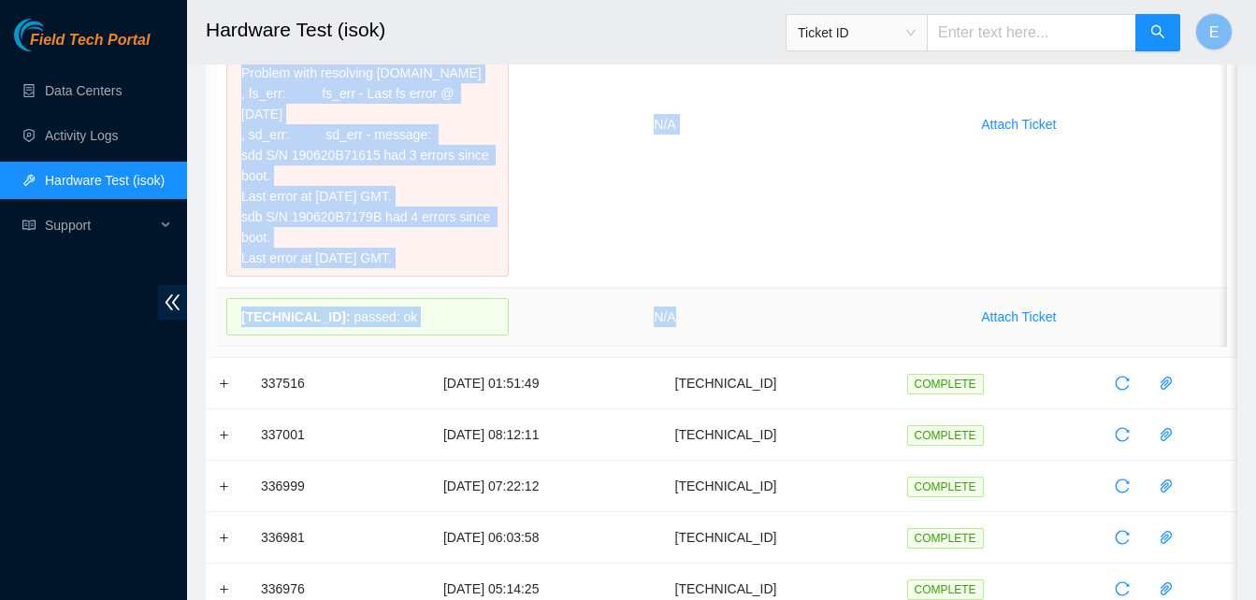
drag, startPoint x: 254, startPoint y: 206, endPoint x: 694, endPoint y: 374, distance: 470.6
click at [694, 374] on tbody "337859 [DATE] 09:37:04 [TECHNICAL_ID] FAILED Result Detail Message Ticket ID [T…" at bounding box center [721, 596] width 1031 height 1477
copy tbody "337859 [DATE] 09:37:04 [TECHNICAL_ID] FAILED Result Detail Message Ticket ID [T…"
click at [577, 258] on td "N/A" at bounding box center [664, 125] width 291 height 326
